Goal: Task Accomplishment & Management: Manage account settings

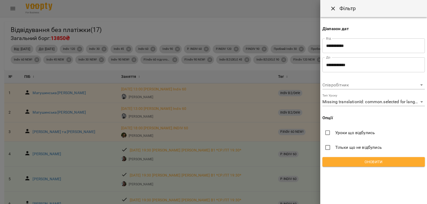
click at [371, 161] on span "Оновити" at bounding box center [373, 162] width 94 height 6
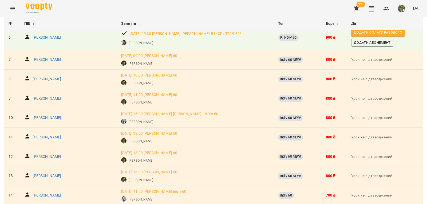
scroll to position [158, 0]
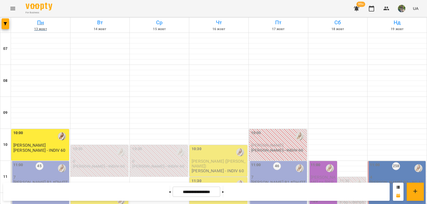
scroll to position [27, 0]
